Goal: Information Seeking & Learning: Find specific fact

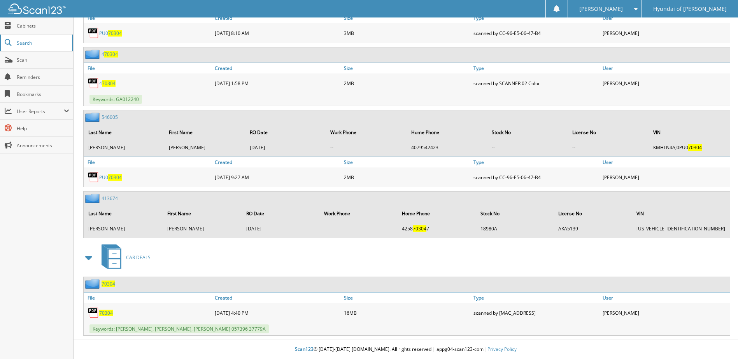
click at [37, 41] on span "Search" at bounding box center [42, 43] width 51 height 7
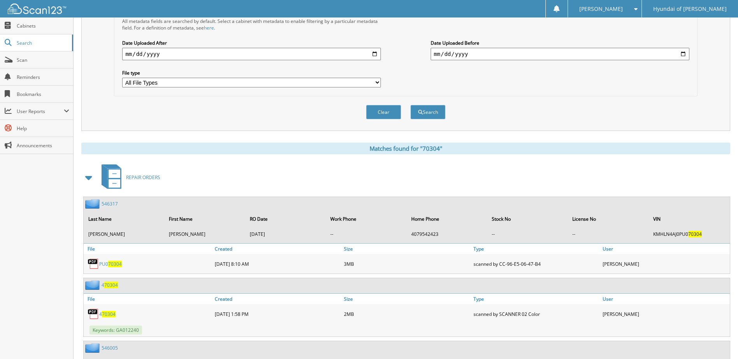
scroll to position [196, 0]
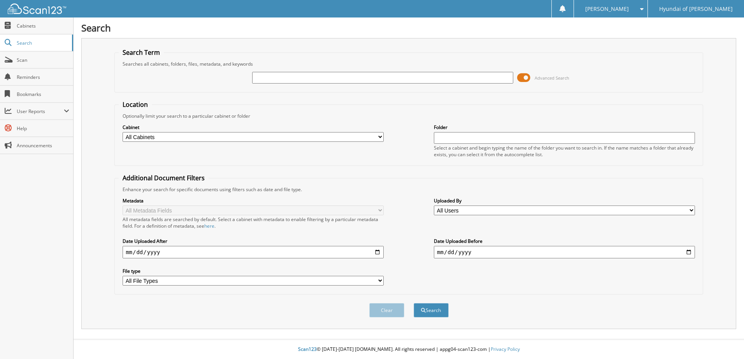
click at [285, 75] on input "text" at bounding box center [382, 78] width 261 height 12
click at [284, 77] on input "text" at bounding box center [382, 78] width 261 height 12
type input "70296"
click at [414, 303] on button "Search" at bounding box center [431, 310] width 35 height 14
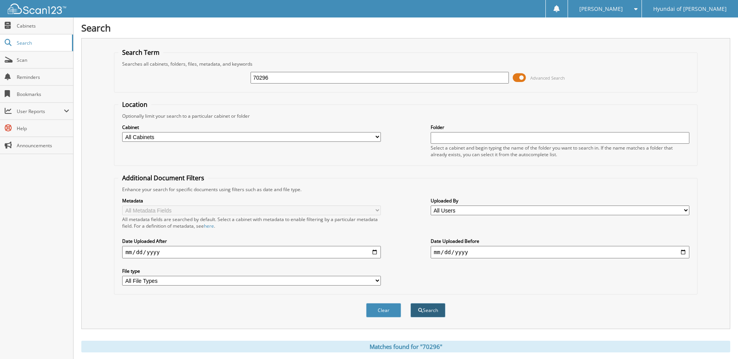
click at [431, 312] on button "Search" at bounding box center [427, 310] width 35 height 14
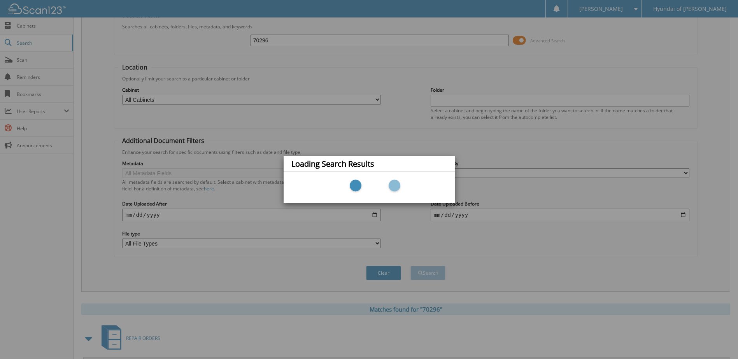
scroll to position [78, 0]
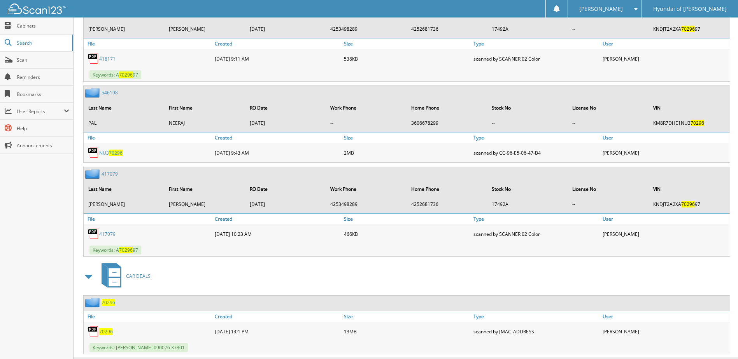
scroll to position [567, 0]
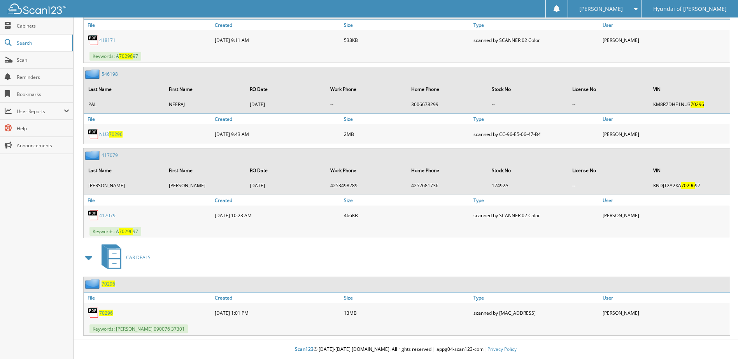
click at [109, 314] on span "70296" at bounding box center [106, 313] width 14 height 7
